Goal: Task Accomplishment & Management: Manage account settings

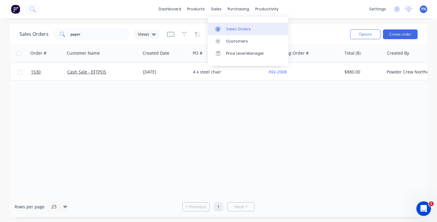
click at [230, 27] on div "Sales Orders" at bounding box center [238, 28] width 25 height 5
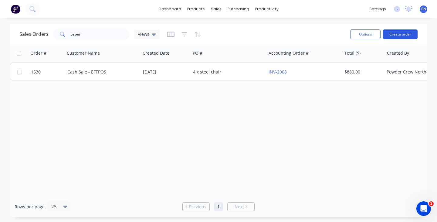
click at [396, 36] on button "Create order" at bounding box center [400, 34] width 35 height 10
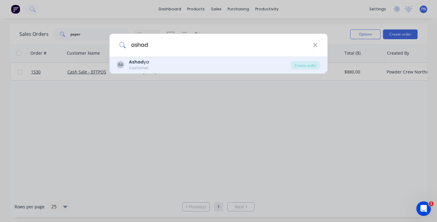
type input "ashad"
click at [131, 64] on b "Ashad" at bounding box center [136, 62] width 15 height 6
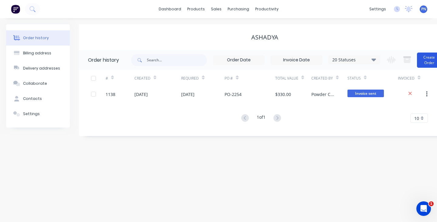
click at [425, 60] on button "Create Order" at bounding box center [429, 60] width 24 height 15
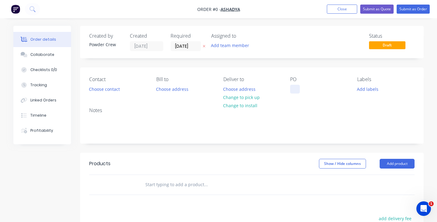
click at [294, 90] on div at bounding box center [295, 89] width 10 height 9
paste div
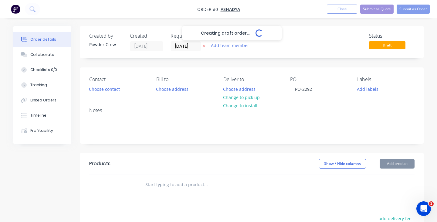
click at [399, 165] on div "Creating draft order... Loading... Order details Collaborate Checklists 0/0 Tra…" at bounding box center [218, 188] width 423 height 324
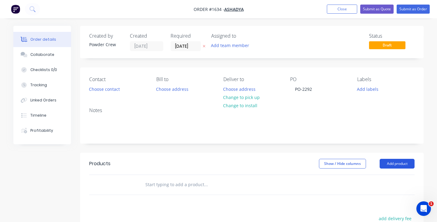
scroll to position [13, 0]
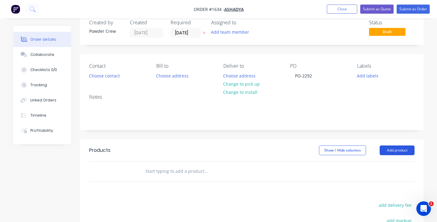
click at [398, 150] on button "Add product" at bounding box center [397, 150] width 35 height 10
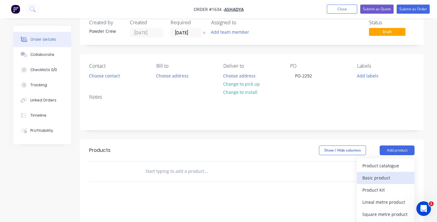
click at [377, 175] on div "Basic product" at bounding box center [385, 177] width 47 height 9
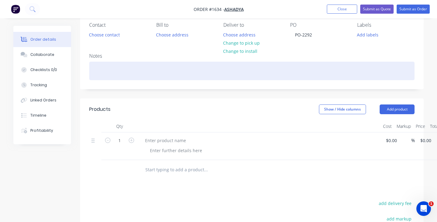
scroll to position [62, 0]
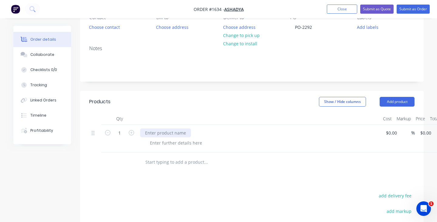
click at [156, 131] on div at bounding box center [165, 132] width 51 height 9
paste div
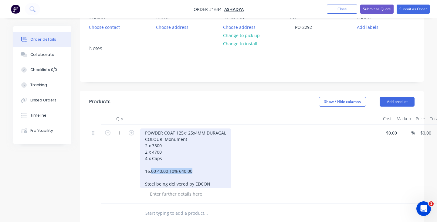
drag, startPoint x: 201, startPoint y: 169, endPoint x: 151, endPoint y: 169, distance: 49.8
click at [151, 169] on div "POWDER COAT 125x125x4MM DURAGAL COLOUR: Monument 2 x 3300 2 x 4700 4 x Caps 16.…" at bounding box center [185, 158] width 91 height 60
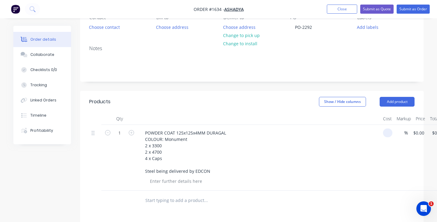
click at [388, 133] on input at bounding box center [389, 132] width 7 height 9
type input "$640.00"
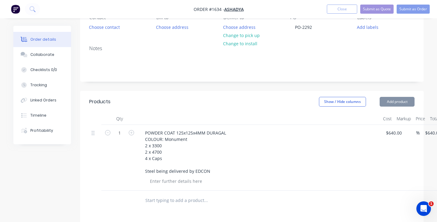
click at [310, 143] on div "POWDER COAT 125x125x4MM DURAGAL COLOUR: Monument 2 x 3300 2 x 4700 4 x Caps Ste…" at bounding box center [259, 151] width 238 height 47
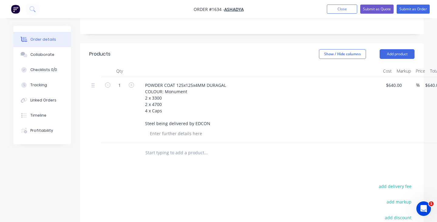
scroll to position [88, 0]
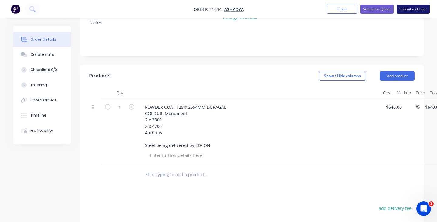
click at [413, 10] on button "Submit as Order" at bounding box center [413, 9] width 33 height 9
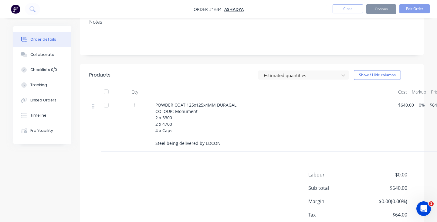
scroll to position [0, 0]
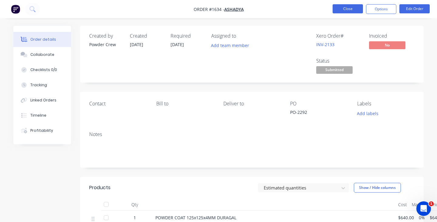
click at [350, 7] on button "Close" at bounding box center [348, 8] width 30 height 9
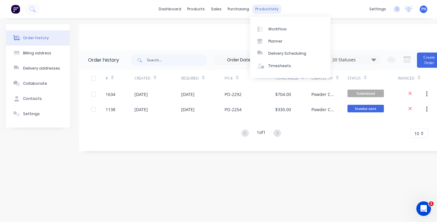
click at [267, 9] on div "productivity" at bounding box center [266, 9] width 29 height 9
click at [272, 29] on div "Workflow" at bounding box center [277, 28] width 18 height 5
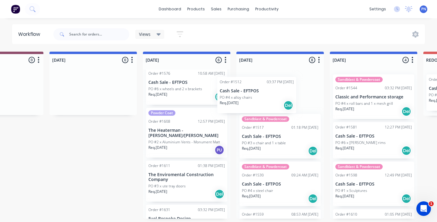
scroll to position [5, 0]
drag, startPoint x: 190, startPoint y: 86, endPoint x: 262, endPoint y: 94, distance: 72.3
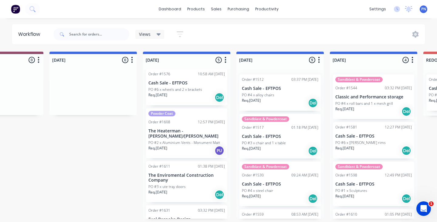
scroll to position [5, 0]
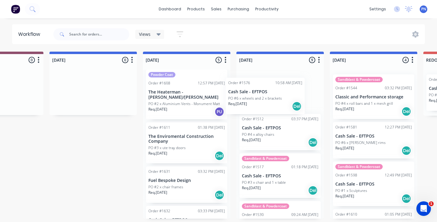
drag, startPoint x: 192, startPoint y: 95, endPoint x: 274, endPoint y: 103, distance: 82.0
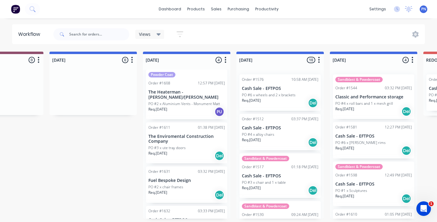
click at [199, 107] on div "Req. 02/10/25 PU" at bounding box center [186, 112] width 77 height 10
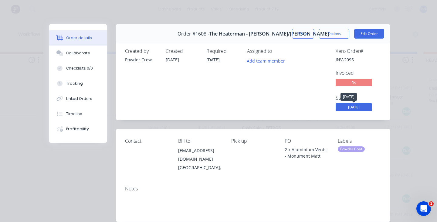
click at [358, 109] on span "[DATE]" at bounding box center [354, 107] width 36 height 8
click at [304, 33] on button "Close" at bounding box center [303, 34] width 22 height 10
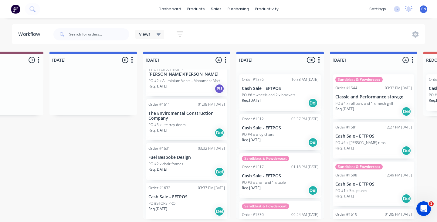
scroll to position [28, 0]
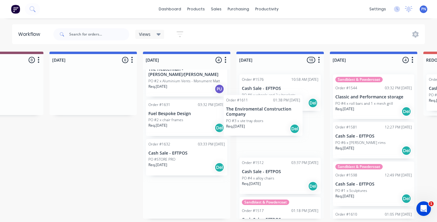
drag, startPoint x: 188, startPoint y: 113, endPoint x: 264, endPoint y: 108, distance: 75.7
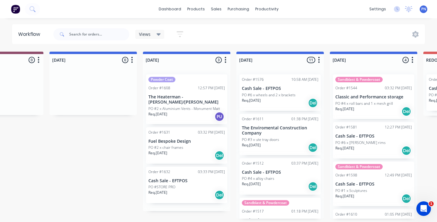
scroll to position [0, 0]
click at [193, 127] on div "Order #1631 03:32 PM 08/10/25 Fuel Bespoke Design PO #2 x chair frames Req. 08/…" at bounding box center [186, 145] width 81 height 36
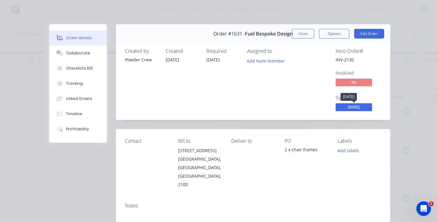
click at [347, 108] on span "[DATE]" at bounding box center [354, 107] width 36 height 8
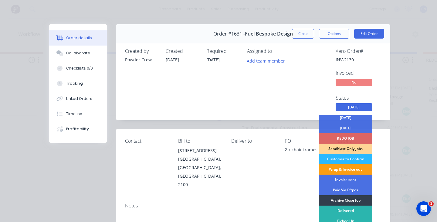
scroll to position [33, 0]
click at [346, 167] on div "Wrap & Invoice out" at bounding box center [345, 169] width 53 height 10
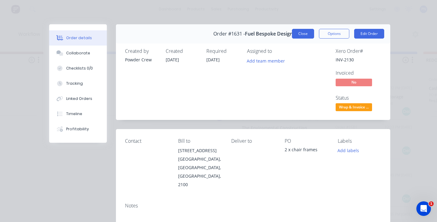
click at [304, 35] on button "Close" at bounding box center [303, 34] width 22 height 10
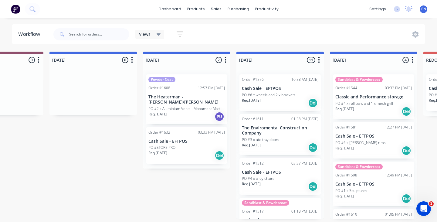
click at [194, 150] on div "Req. [DATE] Del" at bounding box center [186, 155] width 77 height 10
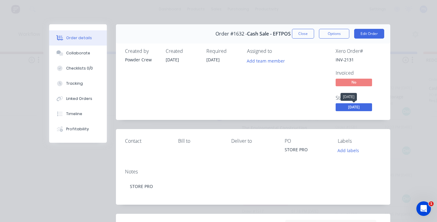
click at [357, 106] on span "[DATE]" at bounding box center [354, 107] width 36 height 8
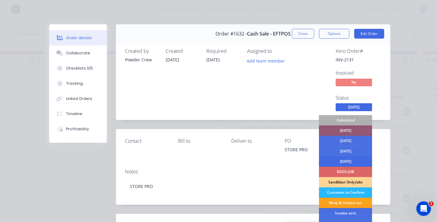
scroll to position [28, 0]
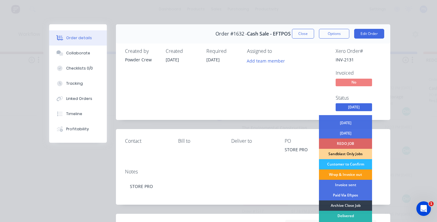
click at [352, 174] on div "Wrap & Invoice out" at bounding box center [345, 174] width 53 height 10
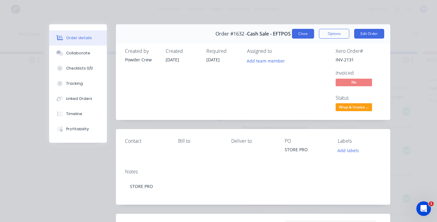
click at [305, 32] on button "Close" at bounding box center [303, 34] width 22 height 10
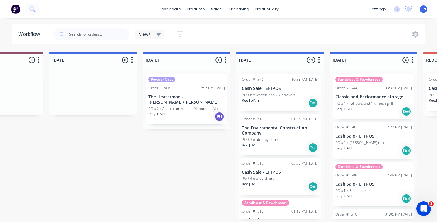
click at [187, 111] on div "Req. 02/10/25 PU" at bounding box center [186, 116] width 77 height 10
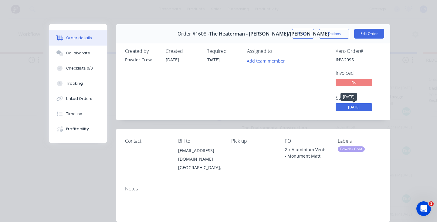
click at [352, 107] on span "[DATE]" at bounding box center [354, 107] width 36 height 8
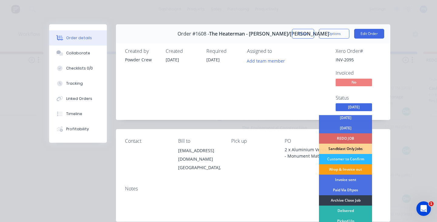
scroll to position [33, 0]
click at [355, 167] on div "Wrap & Invoice out" at bounding box center [345, 169] width 53 height 10
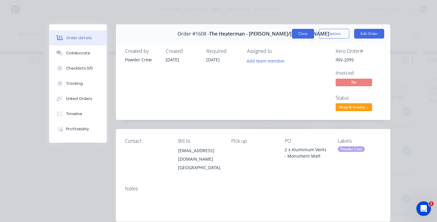
click at [304, 35] on button "Close" at bounding box center [303, 34] width 22 height 10
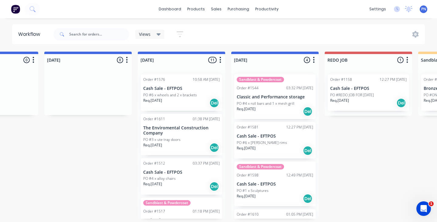
scroll to position [0, 251]
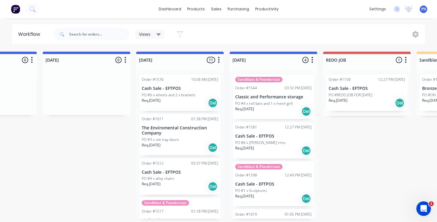
click at [194, 106] on div "Req. 29/09/25 Del" at bounding box center [180, 103] width 77 height 10
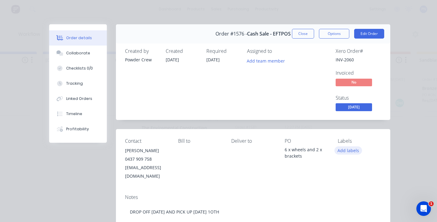
click at [355, 150] on button "Add labels" at bounding box center [349, 150] width 28 height 8
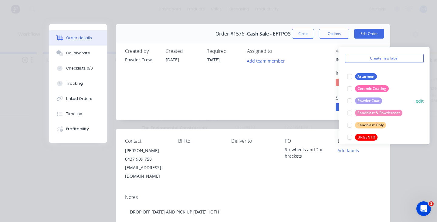
scroll to position [20, 0]
click at [350, 111] on div at bounding box center [350, 112] width 12 height 12
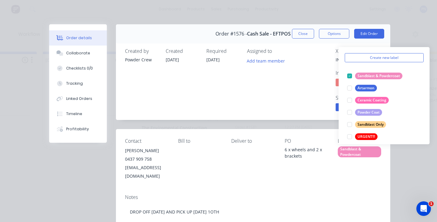
click at [354, 165] on div "Labels Sandblast & Powdercoat" at bounding box center [359, 159] width 43 height 42
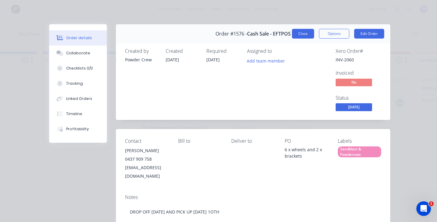
click at [298, 31] on button "Close" at bounding box center [303, 34] width 22 height 10
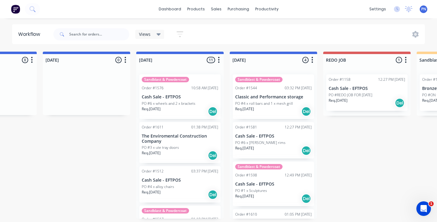
click at [206, 131] on div "Order #1611 01:38 PM 03/10/25 The Enviromental Construction Company PO #3 x ute…" at bounding box center [179, 142] width 81 height 41
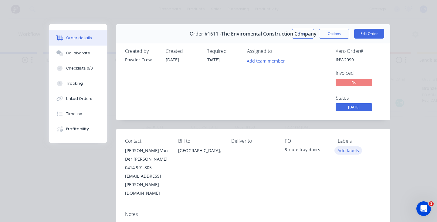
scroll to position [0, 0]
click at [349, 151] on button "Add labels" at bounding box center [349, 150] width 28 height 8
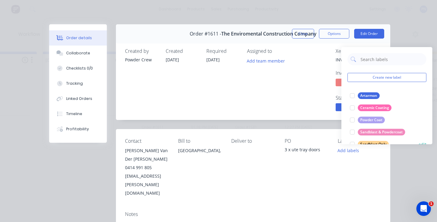
click at [352, 142] on div at bounding box center [352, 144] width 12 height 12
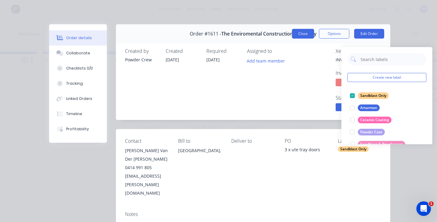
click at [303, 36] on button "Close" at bounding box center [303, 34] width 22 height 10
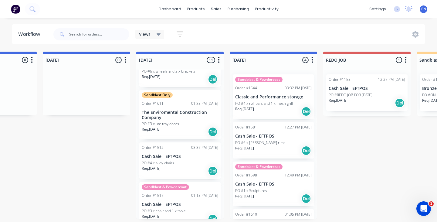
scroll to position [49, 0]
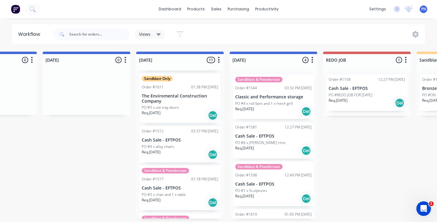
click at [195, 145] on div "PO #4 x alloy chairs" at bounding box center [180, 146] width 77 height 5
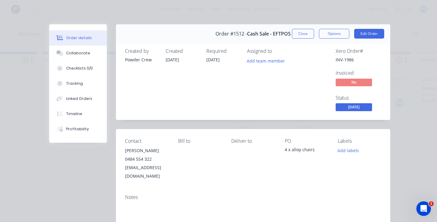
click at [350, 107] on span "[DATE]" at bounding box center [354, 107] width 36 height 8
click at [380, 159] on div "Labels Add labels" at bounding box center [359, 159] width 43 height 42
click at [355, 148] on button "Add labels" at bounding box center [349, 150] width 28 height 8
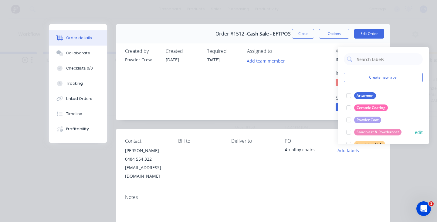
click at [349, 131] on div at bounding box center [349, 132] width 12 height 12
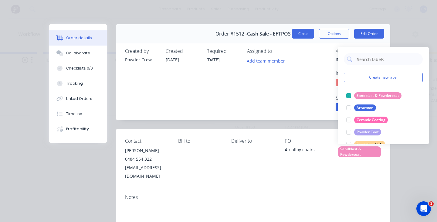
click at [304, 34] on button "Close" at bounding box center [303, 34] width 22 height 10
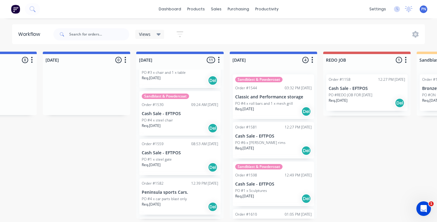
scroll to position [181, 0]
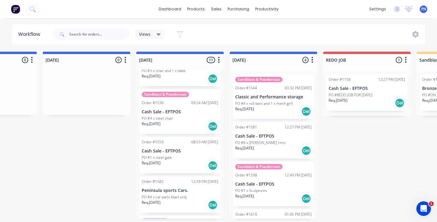
click at [195, 155] on div "PO #1 x steel gate" at bounding box center [180, 157] width 77 height 5
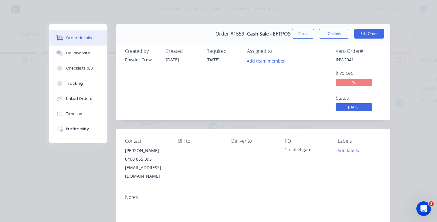
click at [351, 145] on div "Labels Add labels" at bounding box center [359, 159] width 43 height 42
click at [351, 150] on button "Add labels" at bounding box center [349, 150] width 28 height 8
click at [354, 180] on div "Contact Richard 0400 855 395 rgrundy1@bigpond.net.au Bill to Deliver to PO 1 x …" at bounding box center [253, 159] width 274 height 60
click at [352, 149] on button "Add labels" at bounding box center [349, 150] width 28 height 8
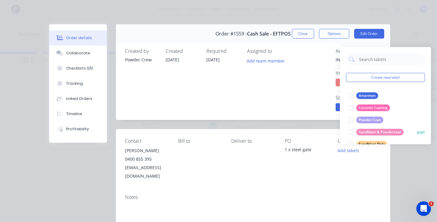
click at [351, 132] on div at bounding box center [351, 132] width 12 height 12
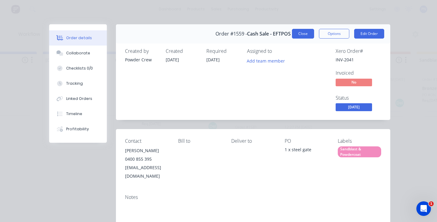
click at [305, 31] on button "Close" at bounding box center [303, 34] width 22 height 10
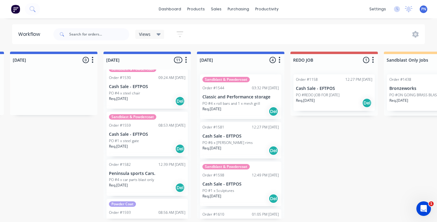
scroll to position [207, 0]
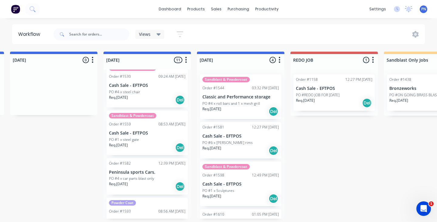
click at [163, 177] on div "PO #4 x car parts blast only" at bounding box center [147, 178] width 77 height 5
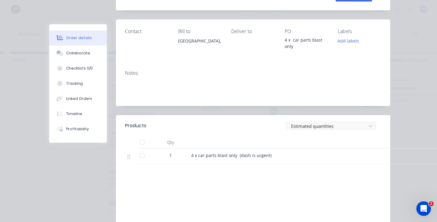
scroll to position [35, 0]
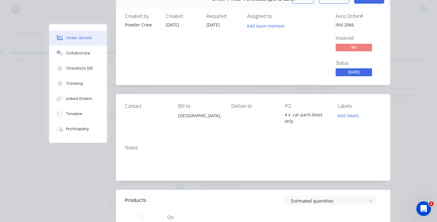
click at [346, 72] on span "[DATE]" at bounding box center [354, 72] width 36 height 8
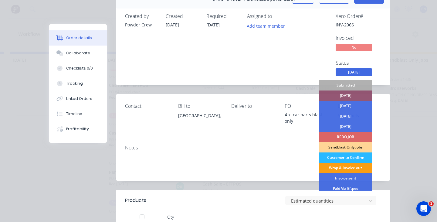
click at [344, 167] on div "Wrap & Invoice out" at bounding box center [345, 168] width 53 height 10
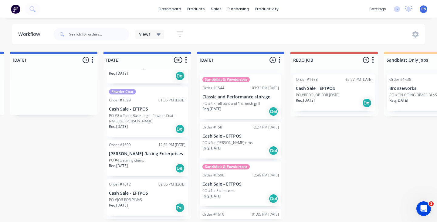
scroll to position [326, 0]
click at [162, 158] on div "PO #4 x spring chairs" at bounding box center [147, 160] width 77 height 5
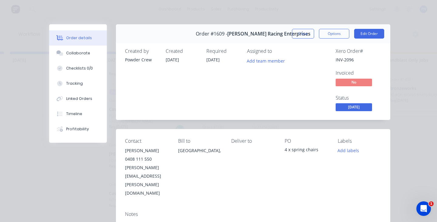
scroll to position [0, 0]
click at [345, 109] on span "[DATE]" at bounding box center [354, 107] width 36 height 8
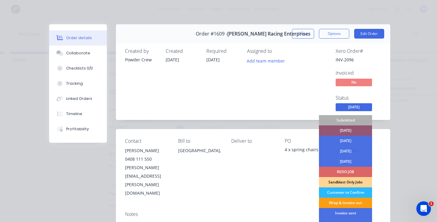
click at [344, 203] on div "Wrap & Invoice out" at bounding box center [345, 203] width 53 height 10
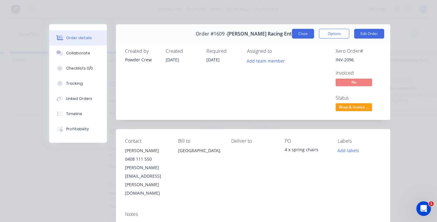
click at [301, 31] on button "Close" at bounding box center [303, 34] width 22 height 10
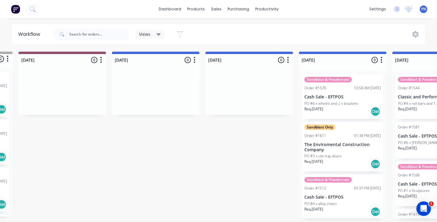
scroll to position [0, 0]
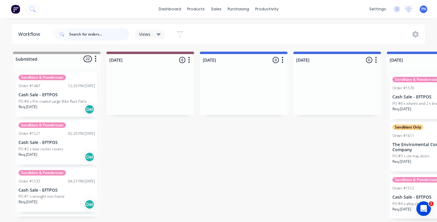
click at [88, 36] on input "text" at bounding box center [99, 34] width 60 height 12
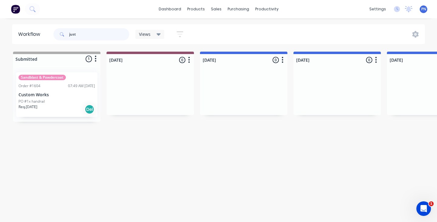
drag, startPoint x: 87, startPoint y: 35, endPoint x: 65, endPoint y: 105, distance: 73.7
type input "just"
click at [65, 105] on div "Req. [DATE] Del" at bounding box center [57, 109] width 77 height 10
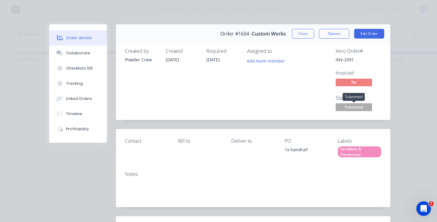
click at [356, 106] on span "Submitted" at bounding box center [354, 107] width 36 height 8
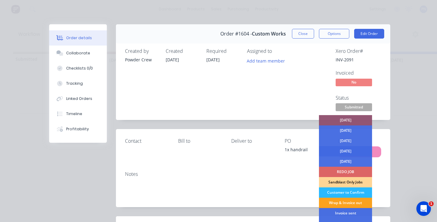
click at [358, 149] on div "[DATE]" at bounding box center [345, 151] width 53 height 10
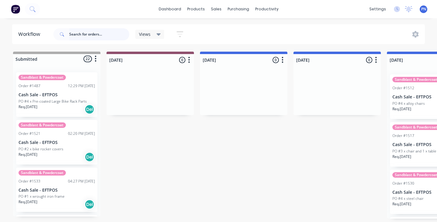
click at [88, 35] on input "text" at bounding box center [99, 34] width 60 height 12
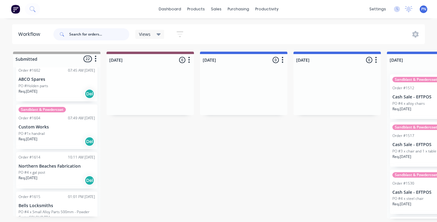
scroll to position [279, 0]
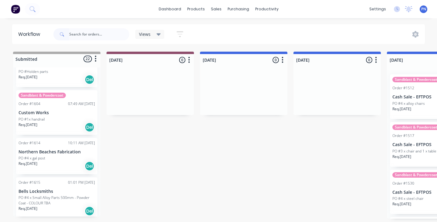
click at [63, 122] on div "Req. [DATE] Del" at bounding box center [57, 127] width 77 height 10
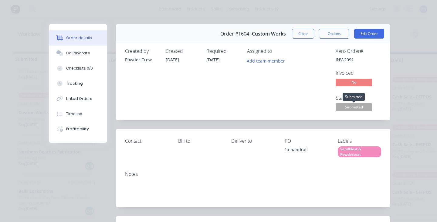
click at [353, 107] on span "Submitted" at bounding box center [354, 107] width 36 height 8
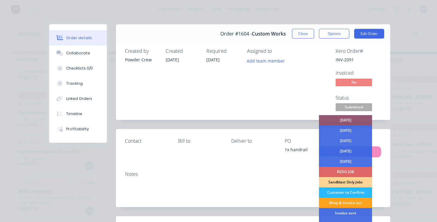
click at [355, 149] on div "[DATE]" at bounding box center [345, 151] width 53 height 10
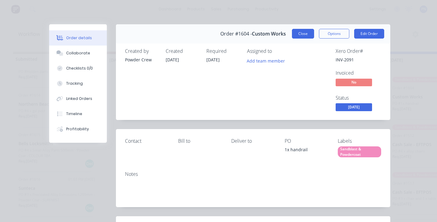
click at [301, 35] on button "Close" at bounding box center [303, 34] width 22 height 10
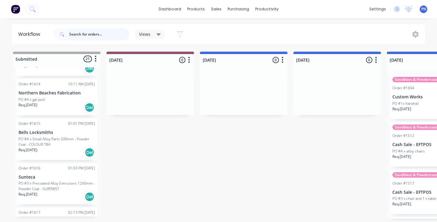
scroll to position [294, 0]
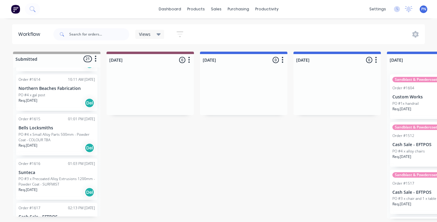
click at [72, 144] on div "Req. [DATE] Del" at bounding box center [57, 148] width 77 height 10
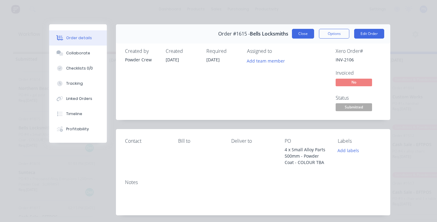
scroll to position [0, 0]
click at [300, 38] on button "Close" at bounding box center [303, 34] width 22 height 10
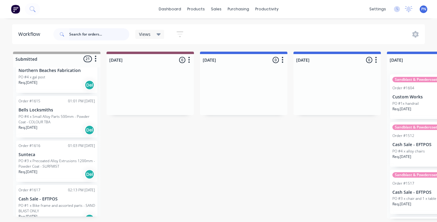
scroll to position [313, 0]
click at [74, 168] on div "Req. [DATE] Del" at bounding box center [57, 173] width 77 height 10
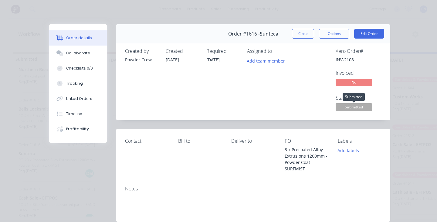
click at [362, 107] on span "Submitted" at bounding box center [354, 107] width 36 height 8
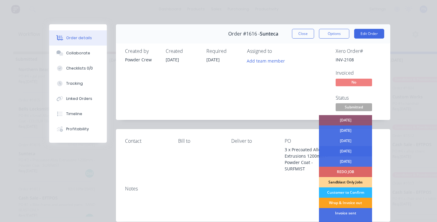
click at [356, 150] on div "[DATE]" at bounding box center [345, 151] width 53 height 10
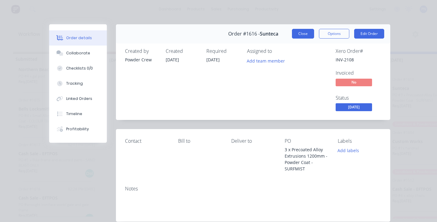
click at [308, 38] on button "Close" at bounding box center [303, 34] width 22 height 10
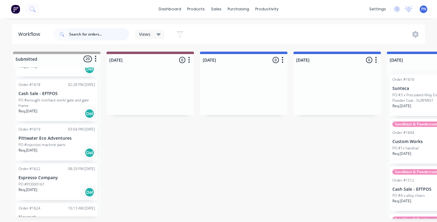
scroll to position [435, 0]
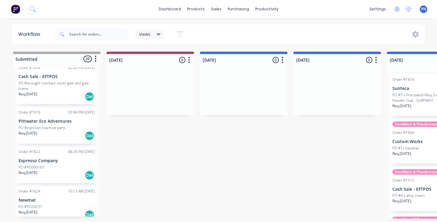
click at [65, 170] on div "Req. [DATE] Del" at bounding box center [57, 175] width 77 height 10
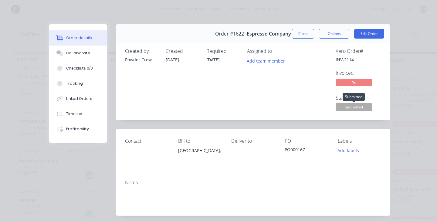
click at [359, 105] on span "Submitted" at bounding box center [354, 107] width 36 height 8
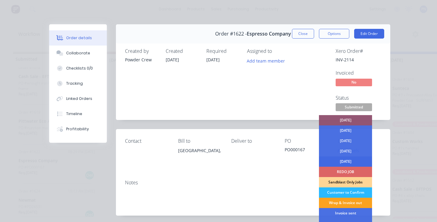
click at [356, 159] on div "[DATE]" at bounding box center [345, 161] width 53 height 10
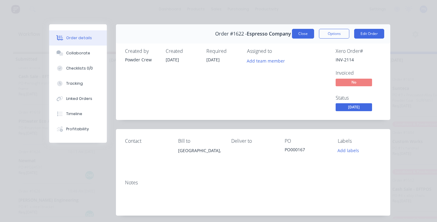
click at [308, 31] on button "Close" at bounding box center [303, 34] width 22 height 10
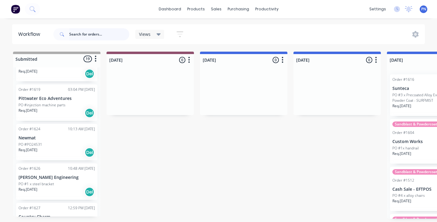
scroll to position [460, 0]
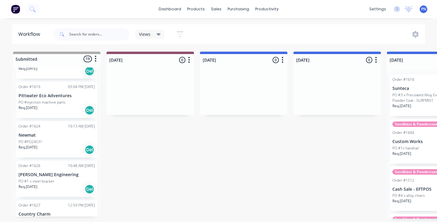
click at [69, 145] on div "Req. [DATE] Del" at bounding box center [57, 150] width 77 height 10
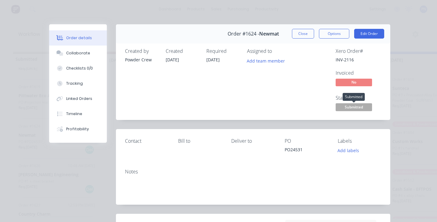
click at [361, 106] on span "Submitted" at bounding box center [354, 107] width 36 height 8
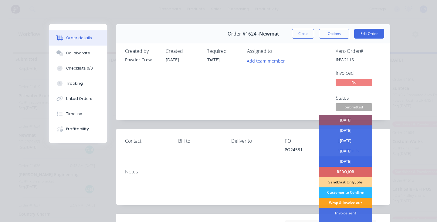
click at [355, 160] on div "[DATE]" at bounding box center [345, 161] width 53 height 10
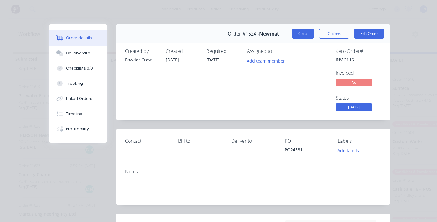
click at [305, 37] on button "Close" at bounding box center [303, 34] width 22 height 10
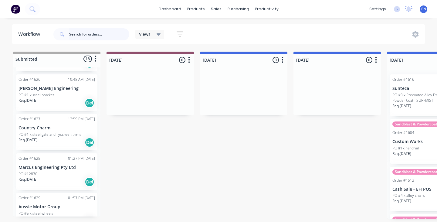
scroll to position [514, 0]
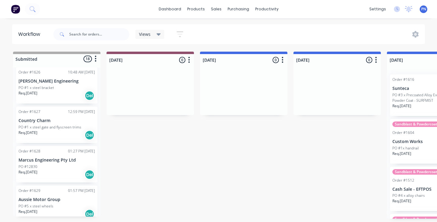
click at [60, 176] on div "Req. [DATE] Del" at bounding box center [57, 174] width 77 height 10
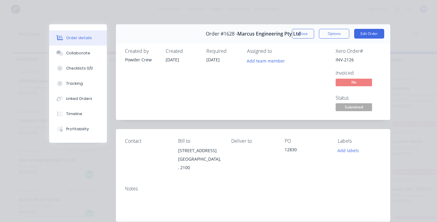
click at [356, 106] on span "Submitted" at bounding box center [354, 107] width 36 height 8
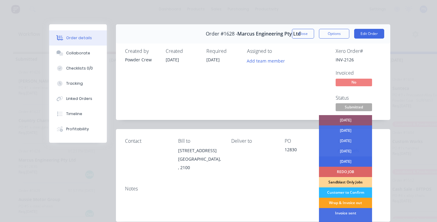
click at [349, 162] on div "[DATE]" at bounding box center [345, 161] width 53 height 10
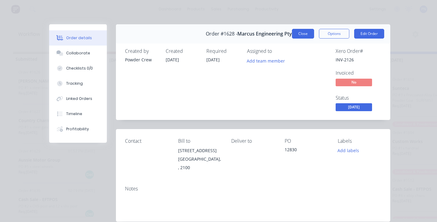
click at [301, 35] on button "Close" at bounding box center [303, 34] width 22 height 10
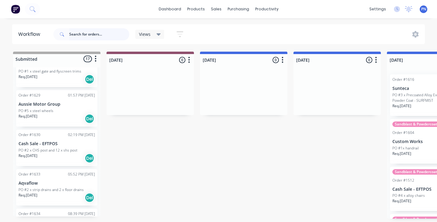
scroll to position [572, 0]
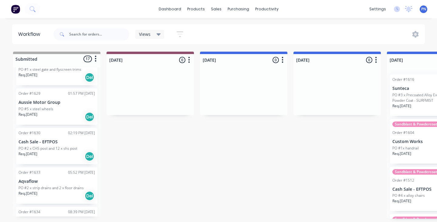
click at [85, 179] on p "Aqvaflow" at bounding box center [57, 181] width 77 height 5
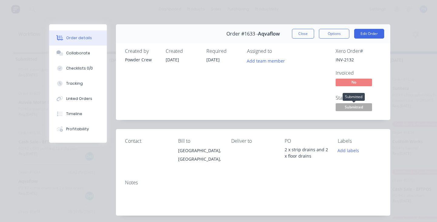
click at [364, 106] on span "Submitted" at bounding box center [354, 107] width 36 height 8
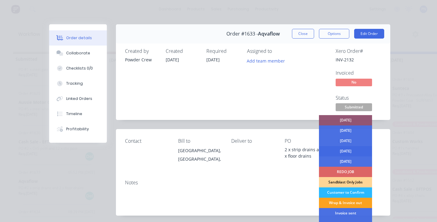
click at [358, 148] on div "[DATE]" at bounding box center [345, 151] width 53 height 10
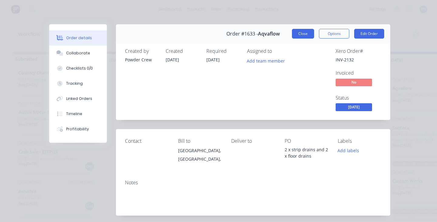
click at [302, 33] on button "Close" at bounding box center [303, 34] width 22 height 10
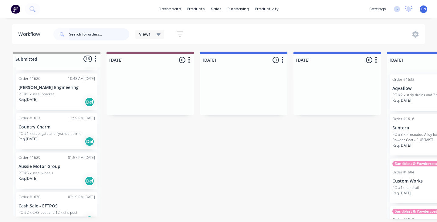
scroll to position [502, 0]
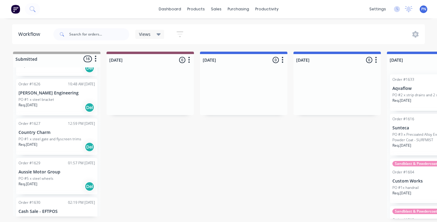
click at [66, 182] on div "Req. [DATE] Del" at bounding box center [57, 186] width 77 height 10
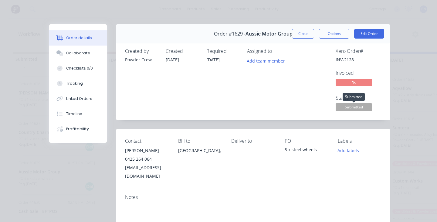
click at [343, 105] on span "Submitted" at bounding box center [354, 107] width 36 height 8
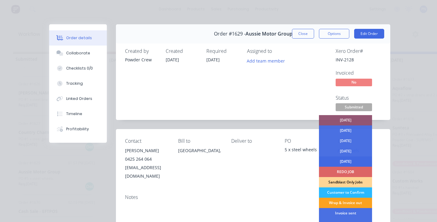
click at [352, 161] on div "[DATE]" at bounding box center [345, 161] width 53 height 10
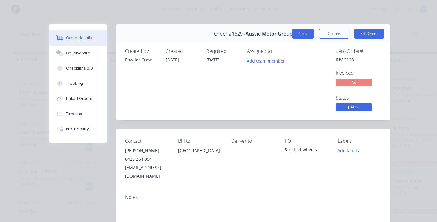
click at [304, 34] on button "Close" at bounding box center [303, 34] width 22 height 10
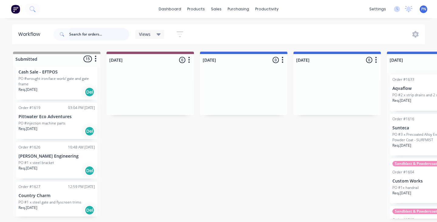
scroll to position [440, 0]
drag, startPoint x: 73, startPoint y: 201, endPoint x: 143, endPoint y: 101, distance: 121.5
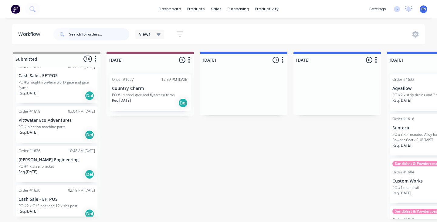
scroll to position [432, 0]
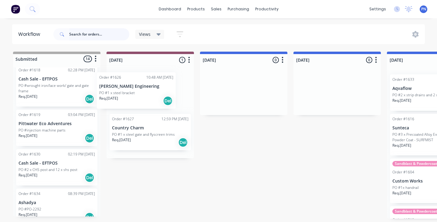
drag, startPoint x: 61, startPoint y: 174, endPoint x: 144, endPoint y: 97, distance: 112.8
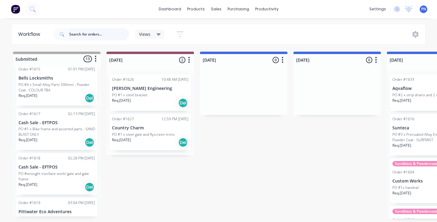
scroll to position [342, 0]
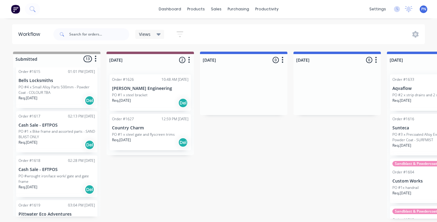
click at [64, 140] on div "Req. [DATE] Del" at bounding box center [57, 145] width 77 height 10
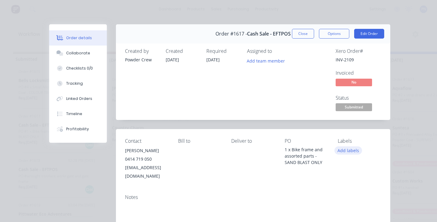
click at [357, 148] on button "Add labels" at bounding box center [349, 150] width 28 height 8
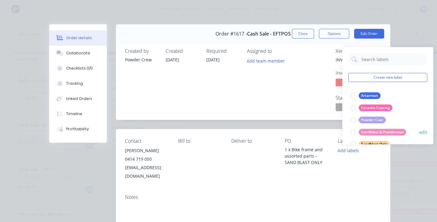
scroll to position [19, 0]
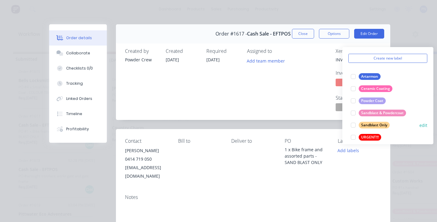
click at [353, 125] on div at bounding box center [353, 125] width 12 height 12
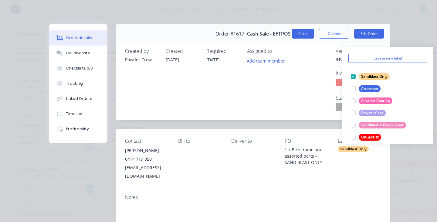
click at [307, 33] on button "Close" at bounding box center [303, 34] width 22 height 10
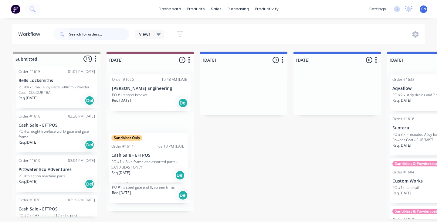
drag, startPoint x: 64, startPoint y: 144, endPoint x: 160, endPoint y: 167, distance: 98.7
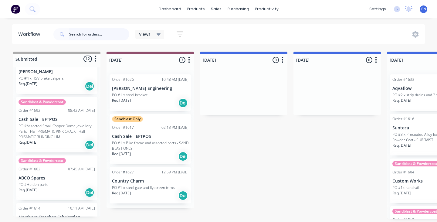
scroll to position [166, 0]
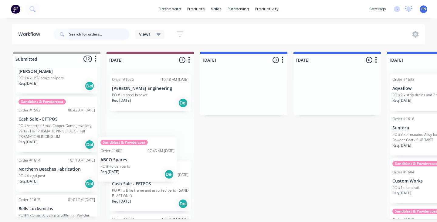
drag, startPoint x: 61, startPoint y: 186, endPoint x: 145, endPoint y: 169, distance: 86.1
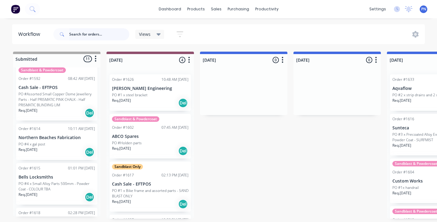
scroll to position [208, 0]
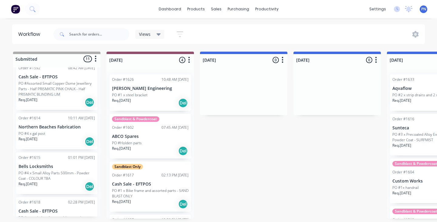
click at [69, 139] on div "Req. [DATE] Del" at bounding box center [57, 141] width 77 height 10
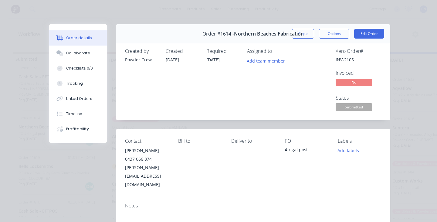
scroll to position [0, 0]
click at [348, 107] on span "Submitted" at bounding box center [354, 107] width 36 height 8
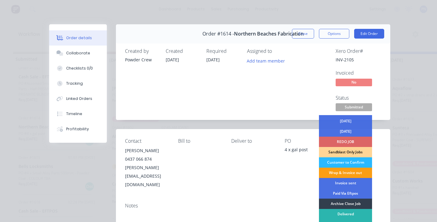
scroll to position [30, 0]
click at [341, 168] on div "Wrap & Invoice out" at bounding box center [345, 172] width 53 height 10
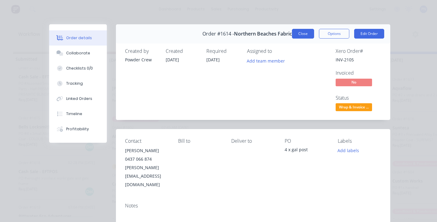
click at [302, 32] on button "Close" at bounding box center [303, 34] width 22 height 10
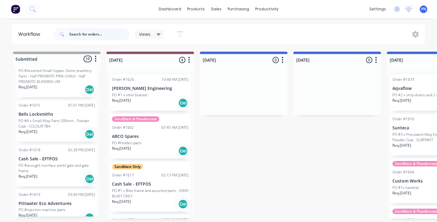
scroll to position [222, 0]
click at [63, 131] on div "Req. [DATE] Del" at bounding box center [57, 133] width 77 height 10
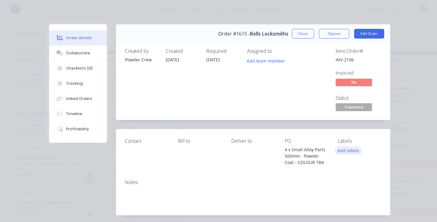
click at [355, 150] on button "Add labels" at bounding box center [349, 150] width 28 height 8
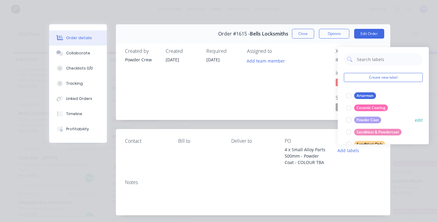
click at [349, 118] on div at bounding box center [349, 120] width 12 height 12
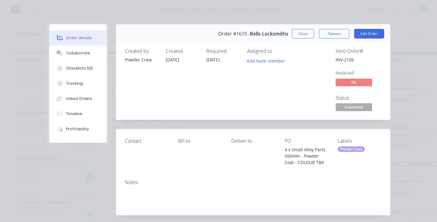
click at [301, 36] on button "Close" at bounding box center [303, 34] width 22 height 10
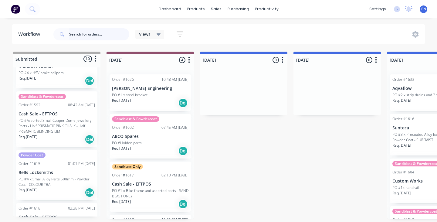
scroll to position [225, 0]
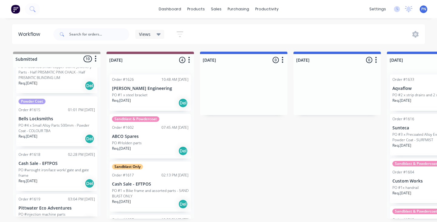
click at [73, 157] on div "Order #1618 02:28 PM [DATE] Cash Sale - EFTPOS PO #wrought iron/lace work/ gate…" at bounding box center [56, 170] width 81 height 42
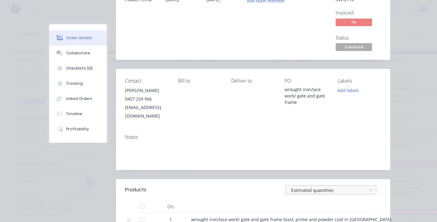
scroll to position [22, 0]
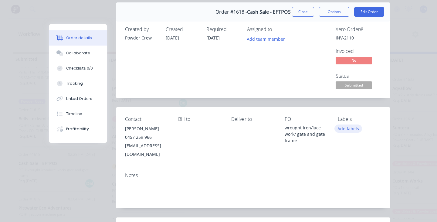
click at [342, 130] on button "Add labels" at bounding box center [349, 128] width 28 height 8
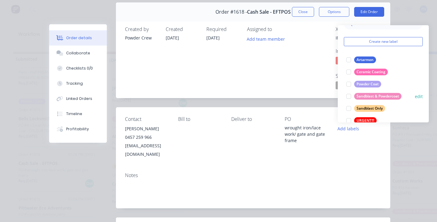
scroll to position [17, 0]
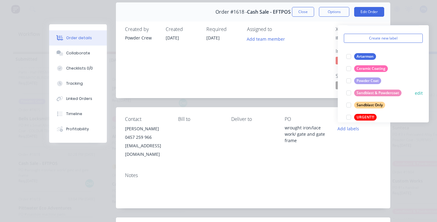
click at [349, 92] on div at bounding box center [349, 93] width 12 height 12
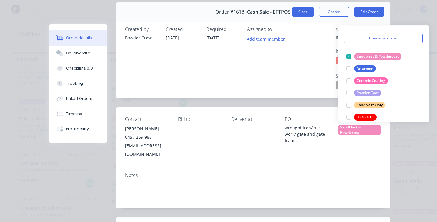
click at [308, 14] on button "Close" at bounding box center [303, 12] width 22 height 10
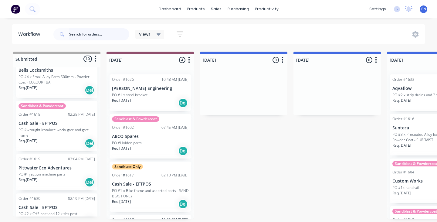
scroll to position [284, 0]
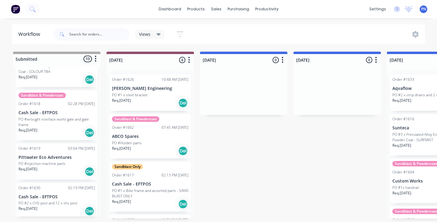
click at [76, 168] on div "Req. [DATE] Del" at bounding box center [57, 171] width 77 height 10
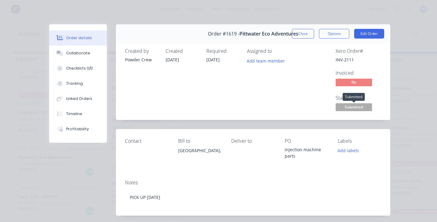
click at [361, 105] on span "Submitted" at bounding box center [354, 107] width 36 height 8
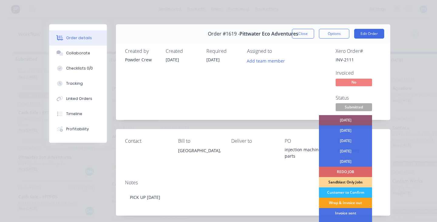
drag, startPoint x: 393, startPoint y: 150, endPoint x: 386, endPoint y: 150, distance: 7.3
click at [393, 150] on div "Order details Collaborate Checklists 0/0 Tracking Linked Orders Timeline Profit…" at bounding box center [219, 203] width 356 height 358
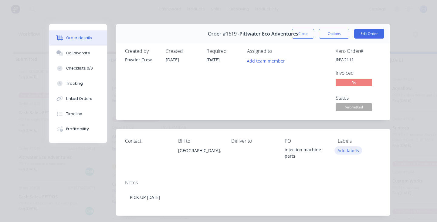
click at [355, 148] on button "Add labels" at bounding box center [349, 150] width 28 height 8
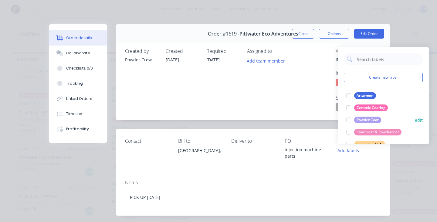
click at [350, 121] on div at bounding box center [349, 120] width 12 height 12
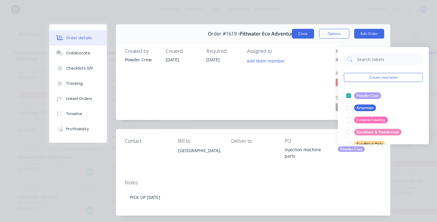
click at [306, 32] on button "Close" at bounding box center [303, 34] width 22 height 10
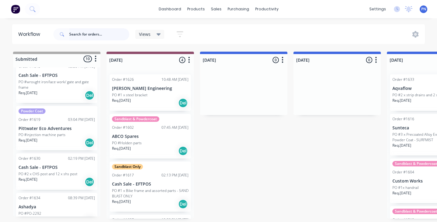
scroll to position [325, 0]
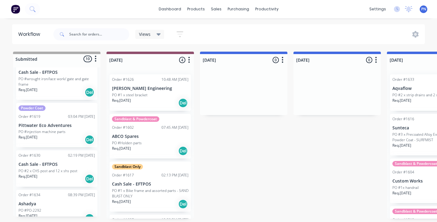
click at [69, 177] on div "Req. [DATE] Del" at bounding box center [57, 179] width 77 height 10
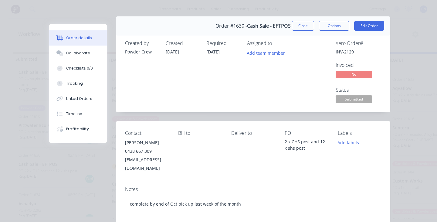
scroll to position [2, 0]
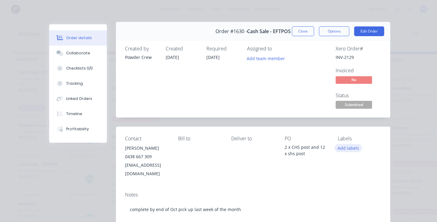
click at [348, 147] on button "Add labels" at bounding box center [349, 148] width 28 height 8
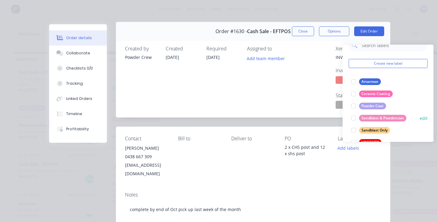
scroll to position [12, 0]
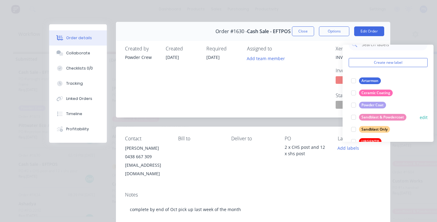
click at [355, 117] on div at bounding box center [354, 117] width 12 height 12
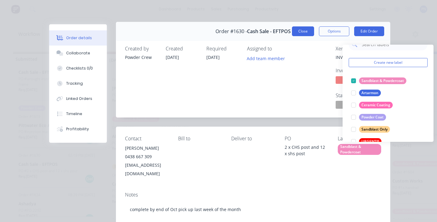
click at [305, 35] on button "Close" at bounding box center [303, 31] width 22 height 10
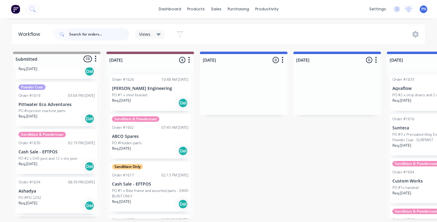
scroll to position [345, 0]
click at [77, 195] on div "PO #PO-2292" at bounding box center [57, 197] width 77 height 5
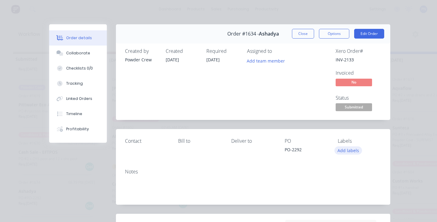
click at [352, 149] on button "Add labels" at bounding box center [349, 150] width 28 height 8
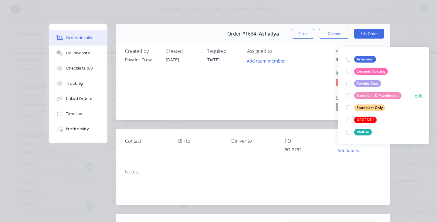
scroll to position [36, 0]
click at [348, 80] on div at bounding box center [349, 83] width 12 height 12
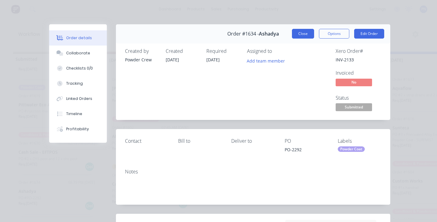
click at [304, 33] on button "Close" at bounding box center [303, 34] width 22 height 10
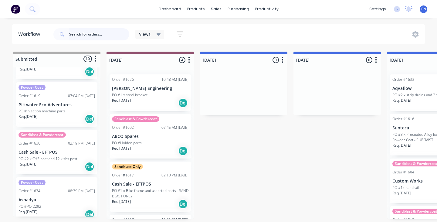
scroll to position [0, 0]
click at [168, 101] on div "Req. [DATE] Del" at bounding box center [150, 103] width 77 height 10
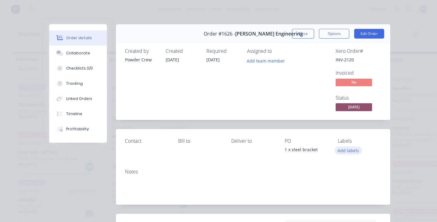
click at [355, 149] on button "Add labels" at bounding box center [349, 150] width 28 height 8
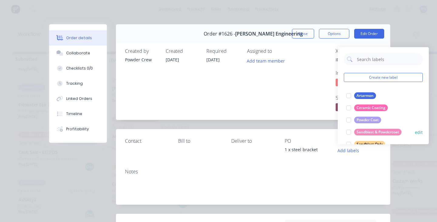
click at [348, 132] on div at bounding box center [349, 132] width 12 height 12
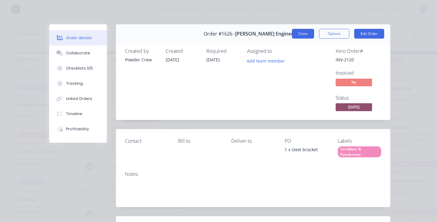
click at [299, 32] on button "Close" at bounding box center [303, 34] width 22 height 10
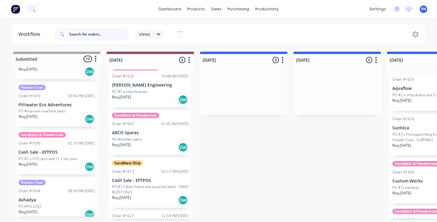
scroll to position [15, 0]
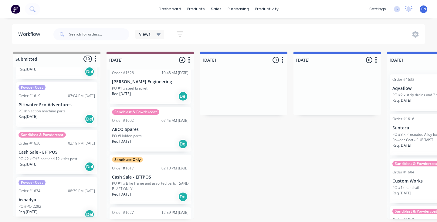
click at [162, 134] on div "PO #Holden parts" at bounding box center [150, 135] width 77 height 5
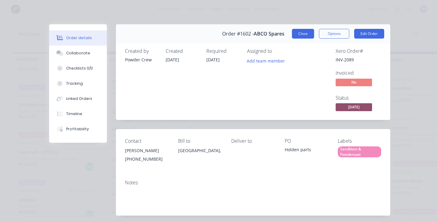
click at [302, 33] on button "Close" at bounding box center [303, 34] width 22 height 10
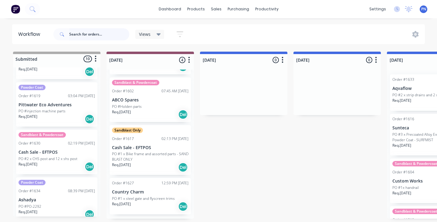
scroll to position [0, 0]
click at [170, 206] on div "Req. [DATE] Del" at bounding box center [150, 206] width 77 height 10
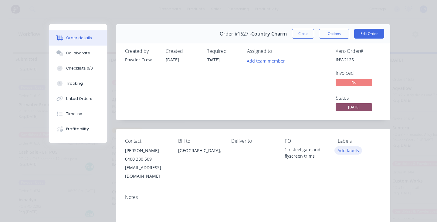
click at [354, 149] on button "Add labels" at bounding box center [349, 150] width 28 height 8
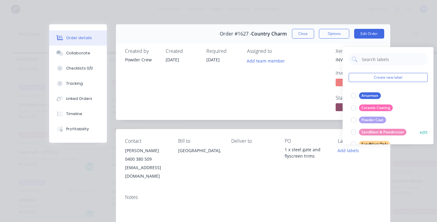
click at [354, 132] on div at bounding box center [354, 132] width 12 height 12
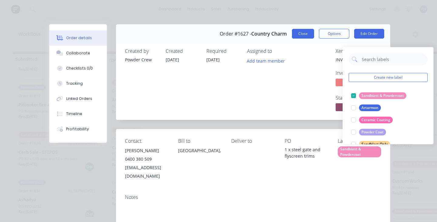
click at [306, 36] on button "Close" at bounding box center [303, 34] width 22 height 10
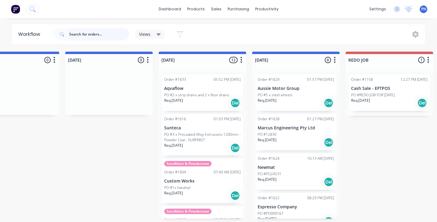
scroll to position [0, 232]
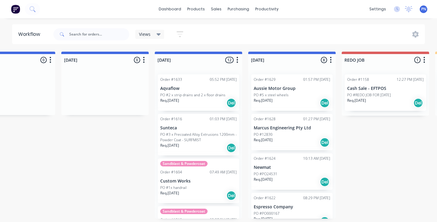
click at [206, 96] on p "PO #2 x strip drains and 2 x floor drains" at bounding box center [192, 94] width 65 height 5
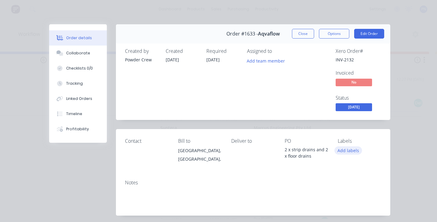
click at [343, 150] on button "Add labels" at bounding box center [349, 150] width 28 height 8
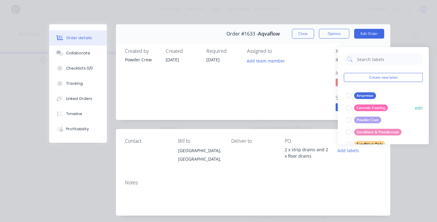
click at [348, 120] on div at bounding box center [349, 120] width 12 height 12
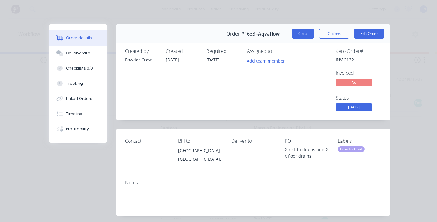
click at [304, 34] on button "Close" at bounding box center [303, 34] width 22 height 10
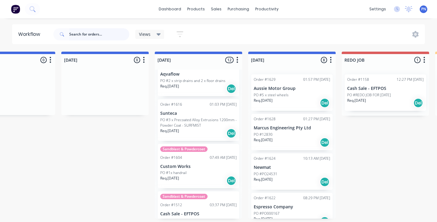
scroll to position [29, 0]
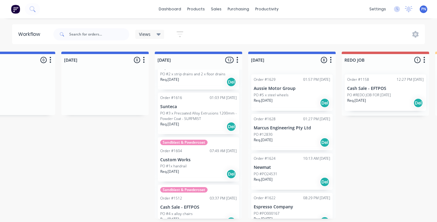
click at [214, 122] on div "Req. [DATE] Del" at bounding box center [198, 126] width 77 height 10
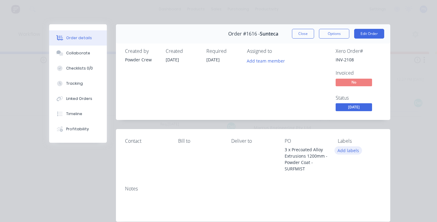
click at [342, 147] on button "Add labels" at bounding box center [349, 150] width 28 height 8
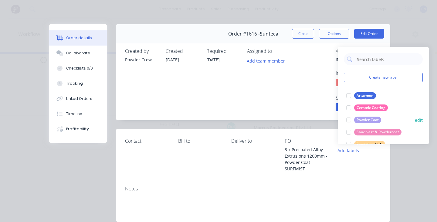
click at [349, 117] on div at bounding box center [349, 120] width 12 height 12
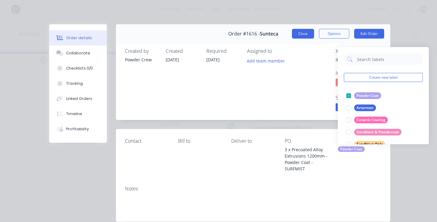
click at [310, 37] on button "Close" at bounding box center [303, 34] width 22 height 10
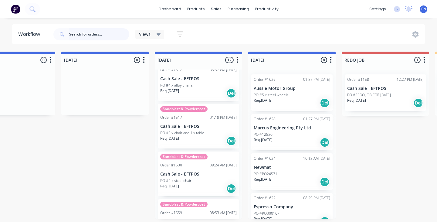
scroll to position [166, 0]
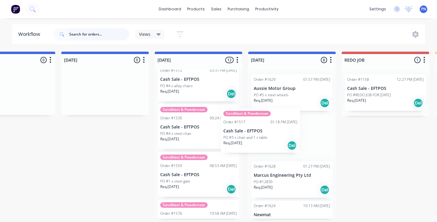
drag, startPoint x: 202, startPoint y: 135, endPoint x: 261, endPoint y: 138, distance: 59.0
click at [261, 138] on div "Submitted 10 Status colour #ADADAD hex #ADADAD Save Cancel Summaries Total orde…" at bounding box center [445, 135] width 1365 height 167
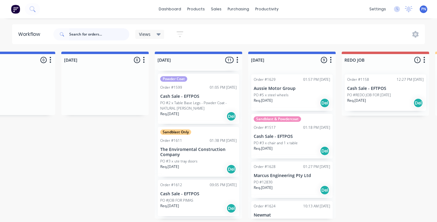
scroll to position [386, 0]
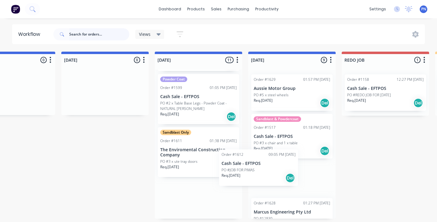
drag, startPoint x: 205, startPoint y: 203, endPoint x: 268, endPoint y: 174, distance: 69.8
click at [268, 174] on div "Submitted 10 Status colour #ADADAD hex #ADADAD Save Cancel Summaries Total orde…" at bounding box center [445, 135] width 1365 height 167
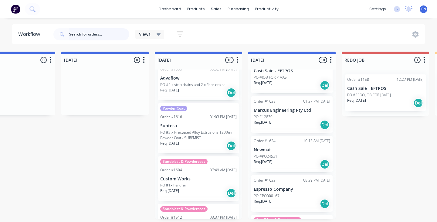
scroll to position [105, 0]
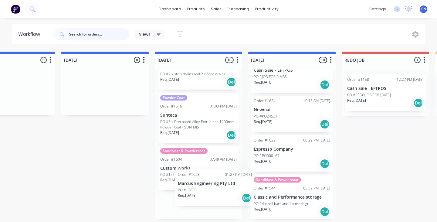
drag, startPoint x: 298, startPoint y: 117, endPoint x: 218, endPoint y: 193, distance: 110.2
click at [218, 193] on div "Submitted 10 Status colour #ADADAD hex #ADADAD Save Cancel Summaries Total orde…" at bounding box center [445, 135] width 1365 height 167
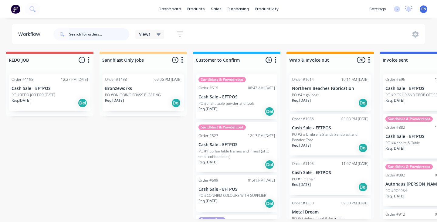
scroll to position [0, 570]
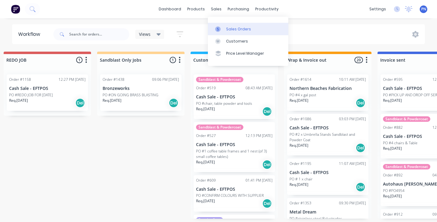
click at [235, 28] on div "Sales Orders" at bounding box center [238, 28] width 25 height 5
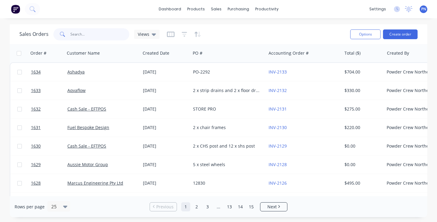
click at [96, 31] on input "text" at bounding box center [99, 34] width 59 height 12
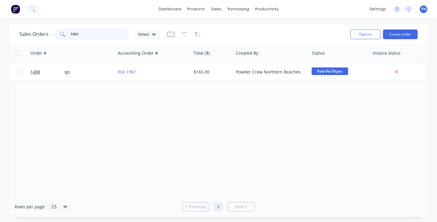
scroll to position [0, 150]
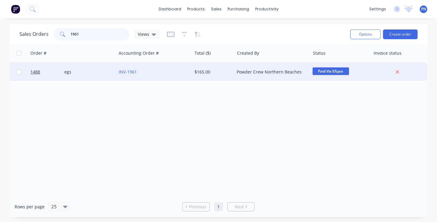
type input "1961"
click at [334, 72] on span "Paid Via Eftpos" at bounding box center [331, 71] width 36 height 8
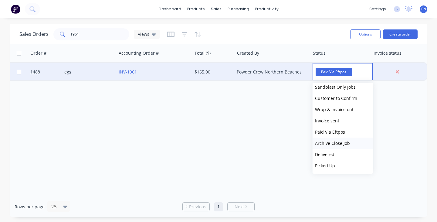
scroll to position [82, 0]
click at [334, 144] on span "Archive Close Job" at bounding box center [332, 143] width 35 height 6
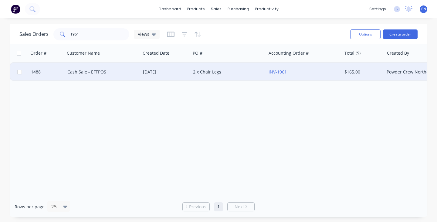
scroll to position [0, 0]
click at [98, 34] on input "1961" at bounding box center [99, 34] width 59 height 12
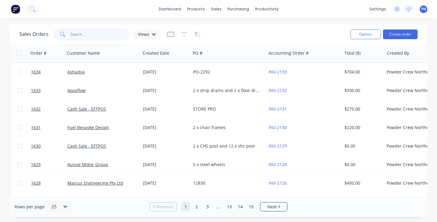
click at [91, 37] on input "text" at bounding box center [99, 34] width 59 height 12
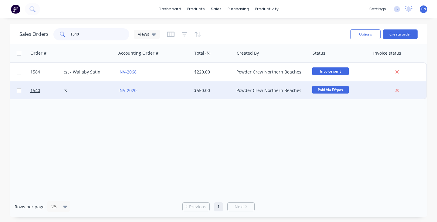
scroll to position [0, 150]
click at [327, 90] on span "Paid Via Eftpos" at bounding box center [331, 90] width 36 height 8
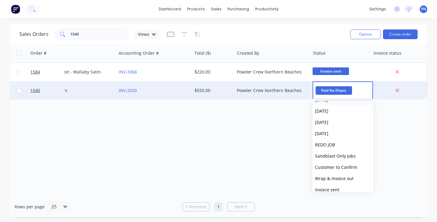
scroll to position [45, 0]
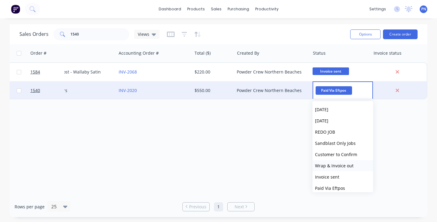
click at [333, 166] on span "Wrap & Invoice out" at bounding box center [334, 166] width 39 height 6
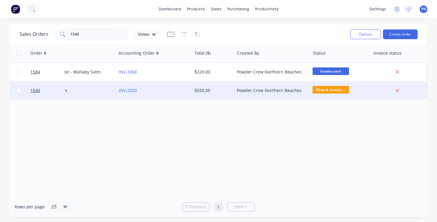
click at [338, 92] on span "Wrap & Invoice ..." at bounding box center [331, 90] width 36 height 8
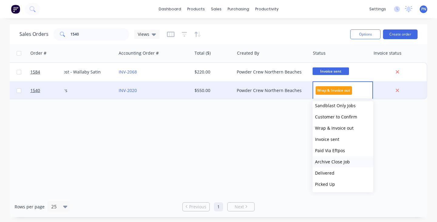
scroll to position [82, 0]
click at [333, 158] on button "Archive Close Job" at bounding box center [343, 161] width 61 height 11
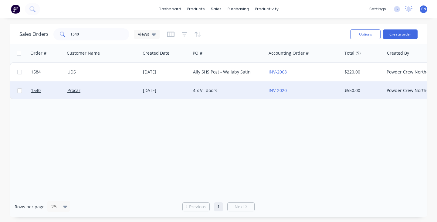
scroll to position [0, 0]
click at [95, 35] on input "1540" at bounding box center [99, 34] width 59 height 12
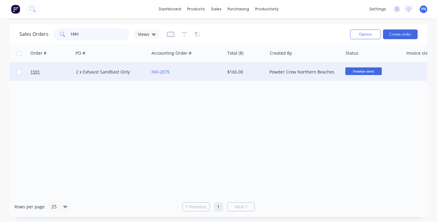
scroll to position [0, 124]
type input "1591"
click at [360, 71] on span "Invoice sent" at bounding box center [357, 71] width 36 height 8
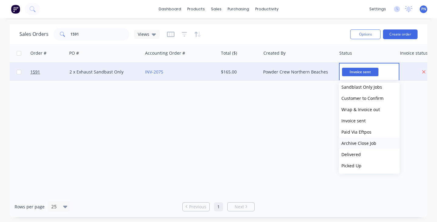
scroll to position [82, 0]
click at [361, 143] on span "Archive Close Job" at bounding box center [359, 143] width 35 height 6
